Goal: Browse casually

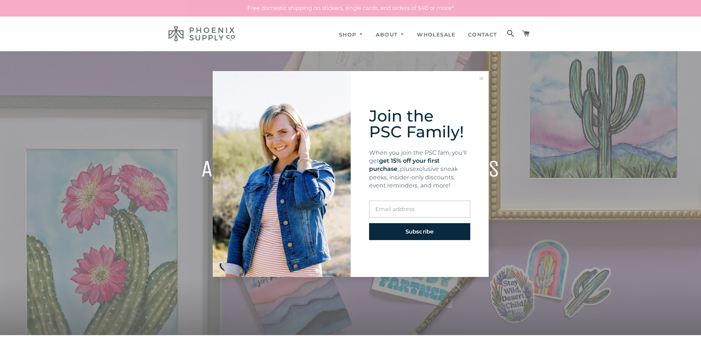
click at [475, 79] on button at bounding box center [481, 78] width 15 height 15
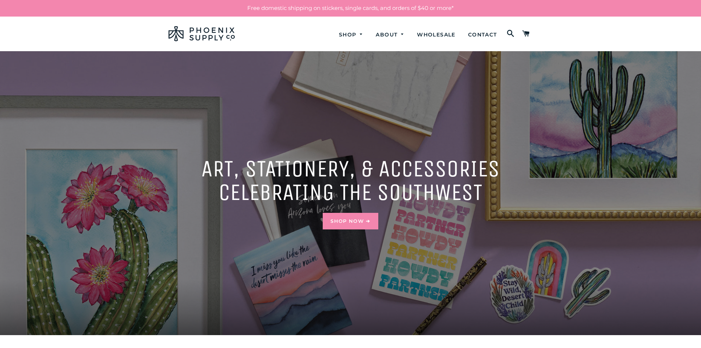
click at [368, 225] on link "Shop Now ➔" at bounding box center [350, 221] width 55 height 16
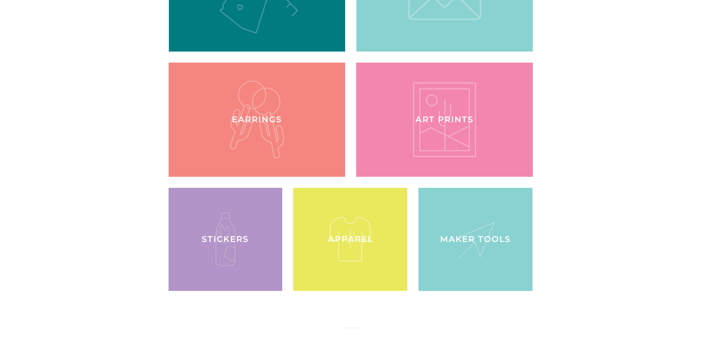
scroll to position [221, 0]
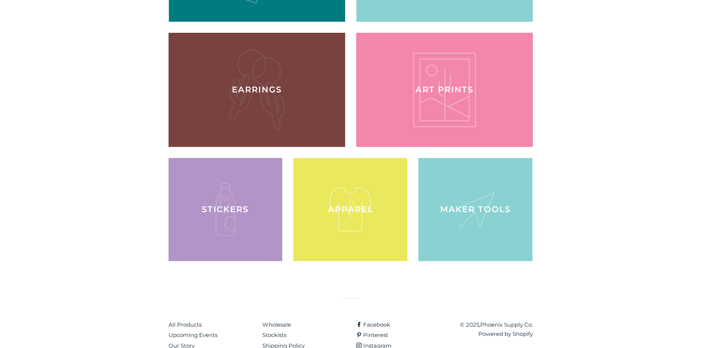
click at [235, 94] on div at bounding box center [257, 89] width 182 height 117
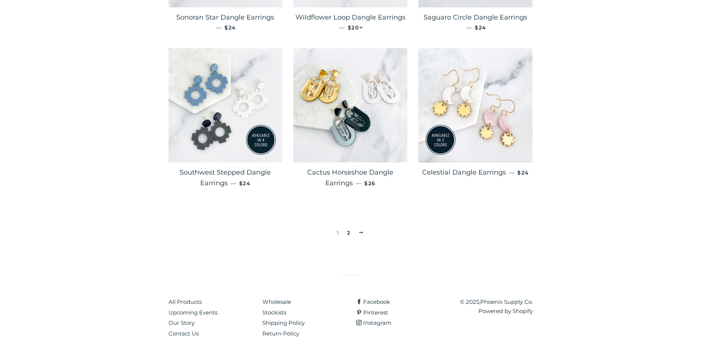
scroll to position [1196, 0]
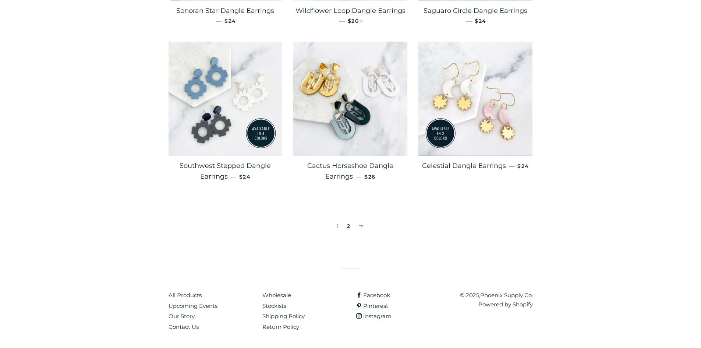
click at [355, 227] on div "1 2 Next" at bounding box center [351, 214] width 364 height 33
click at [348, 227] on link "2" at bounding box center [348, 225] width 9 height 11
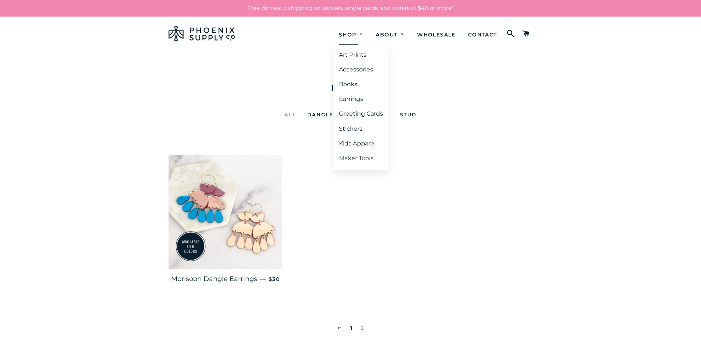
click at [348, 157] on link "Maker Tools" at bounding box center [360, 158] width 55 height 13
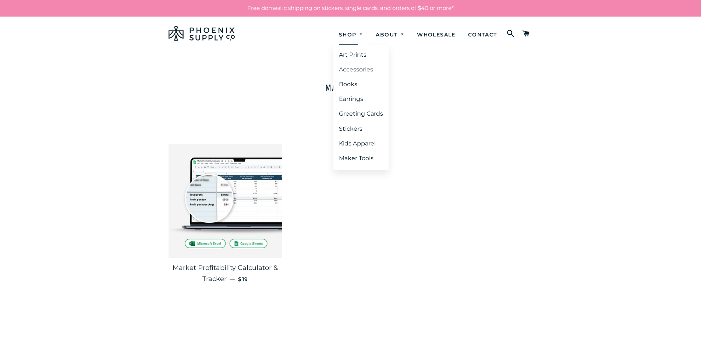
click at [350, 69] on link "Accessories" at bounding box center [360, 69] width 55 height 13
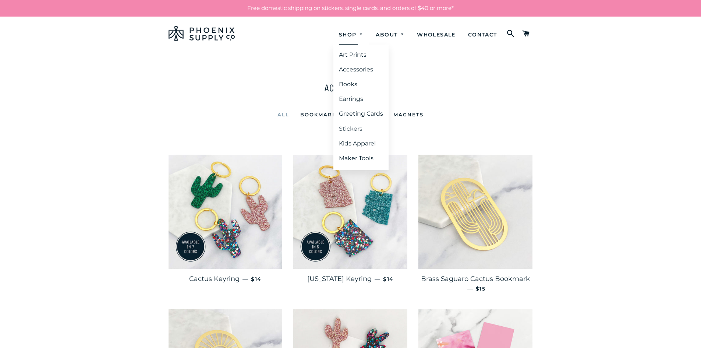
click at [338, 128] on link "Stickers" at bounding box center [360, 128] width 55 height 13
click at [349, 86] on link "Books" at bounding box center [360, 84] width 55 height 13
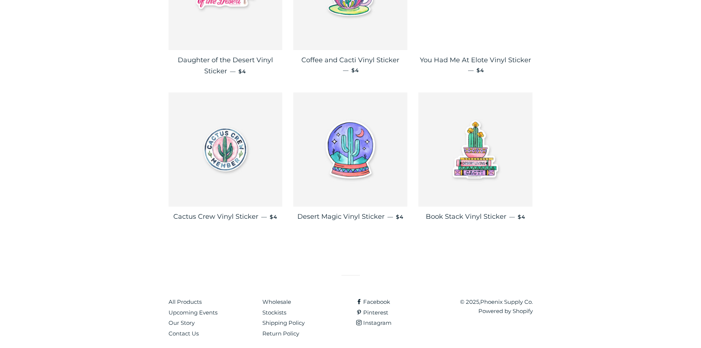
scroll to position [1157, 0]
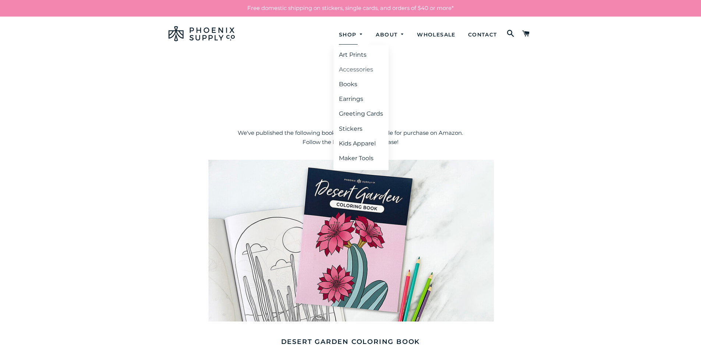
click at [354, 71] on link "Accessories" at bounding box center [360, 69] width 55 height 13
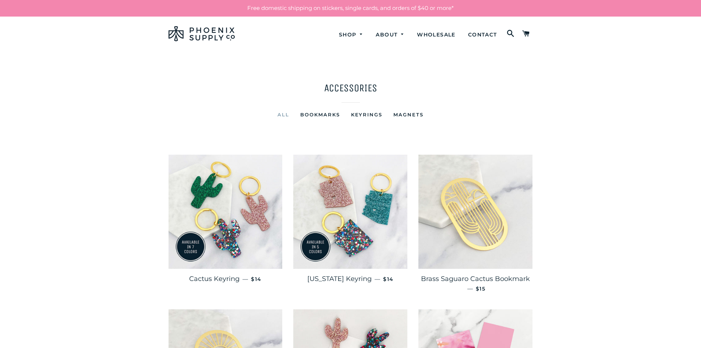
click at [395, 112] on link "Magnets" at bounding box center [408, 114] width 41 height 9
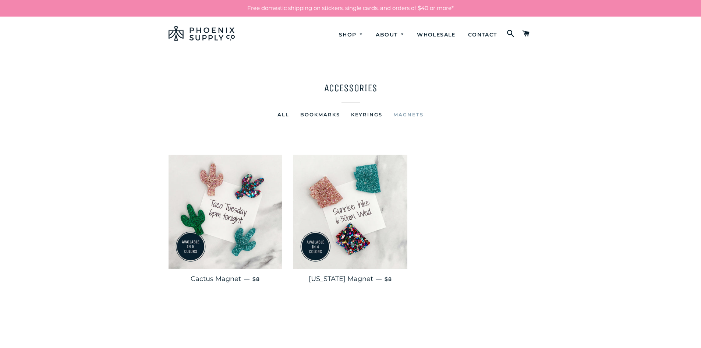
click at [373, 113] on link "Keyrings" at bounding box center [366, 114] width 43 height 9
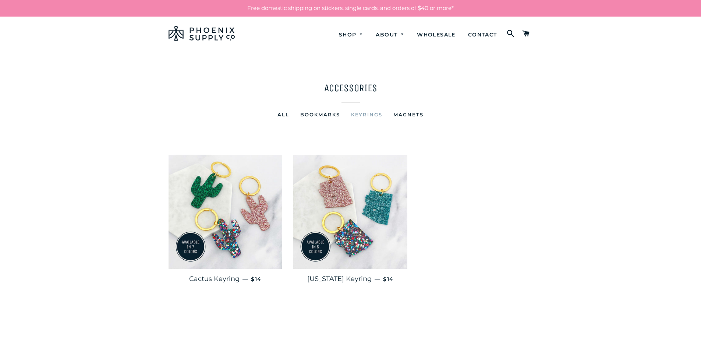
click at [330, 113] on link "Bookmarks" at bounding box center [320, 114] width 51 height 9
